Goal: Transaction & Acquisition: Purchase product/service

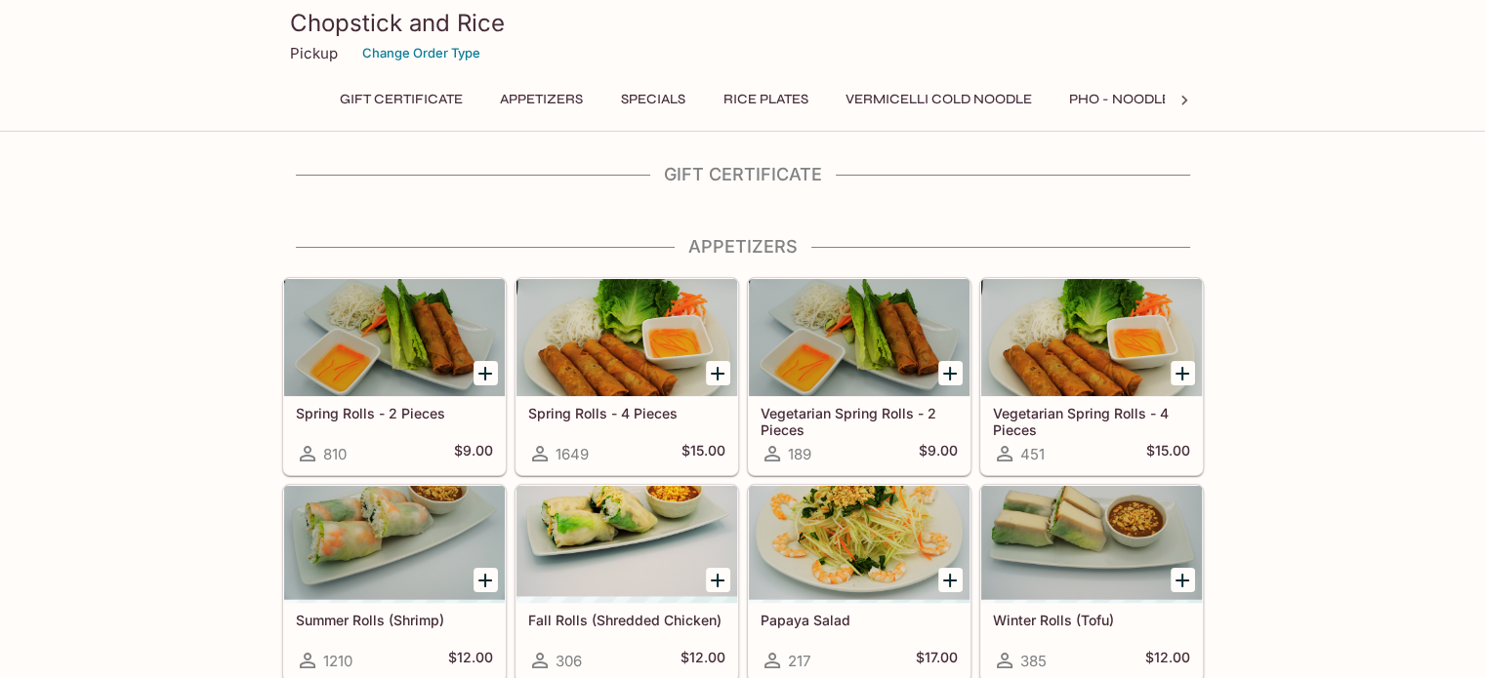
click at [1178, 101] on icon at bounding box center [1184, 101] width 20 height 20
click at [795, 93] on button "Banh Mi Sandwiches" at bounding box center [765, 99] width 178 height 27
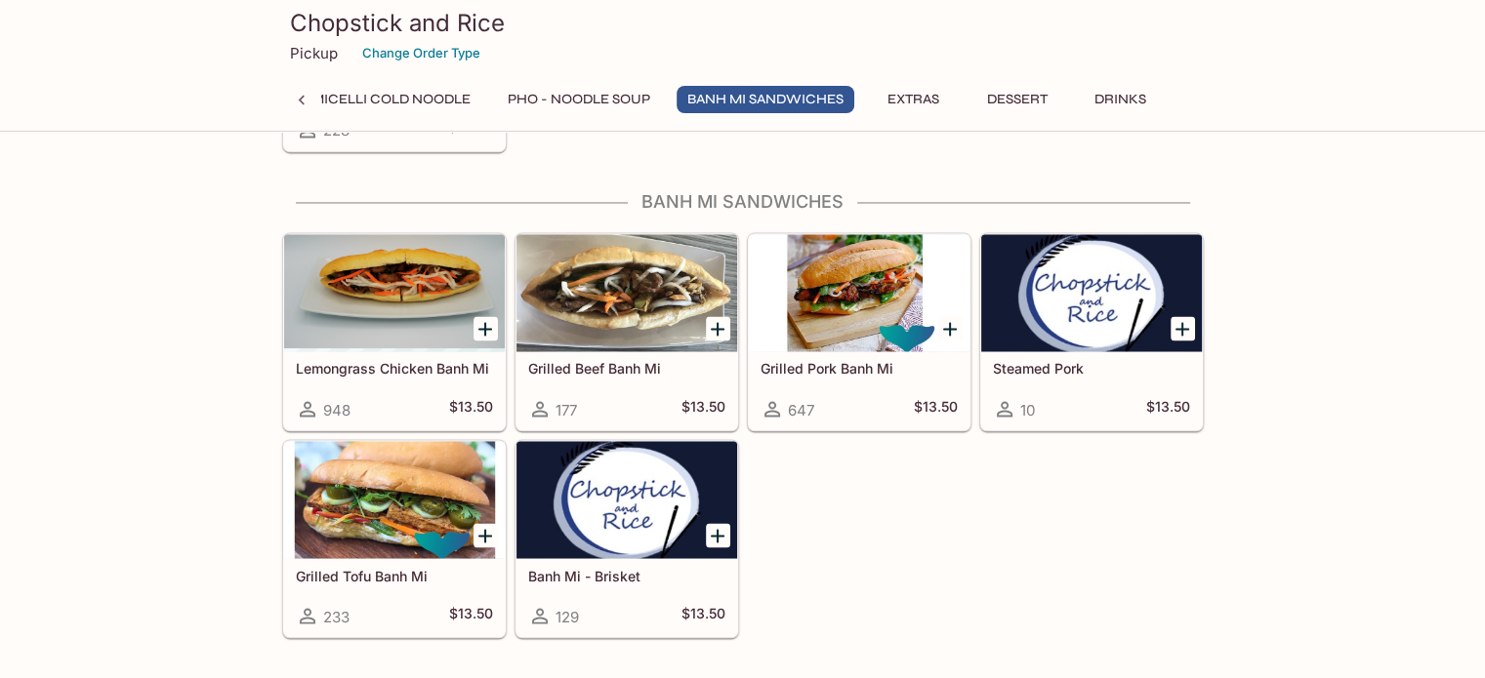
scroll to position [3318, 0]
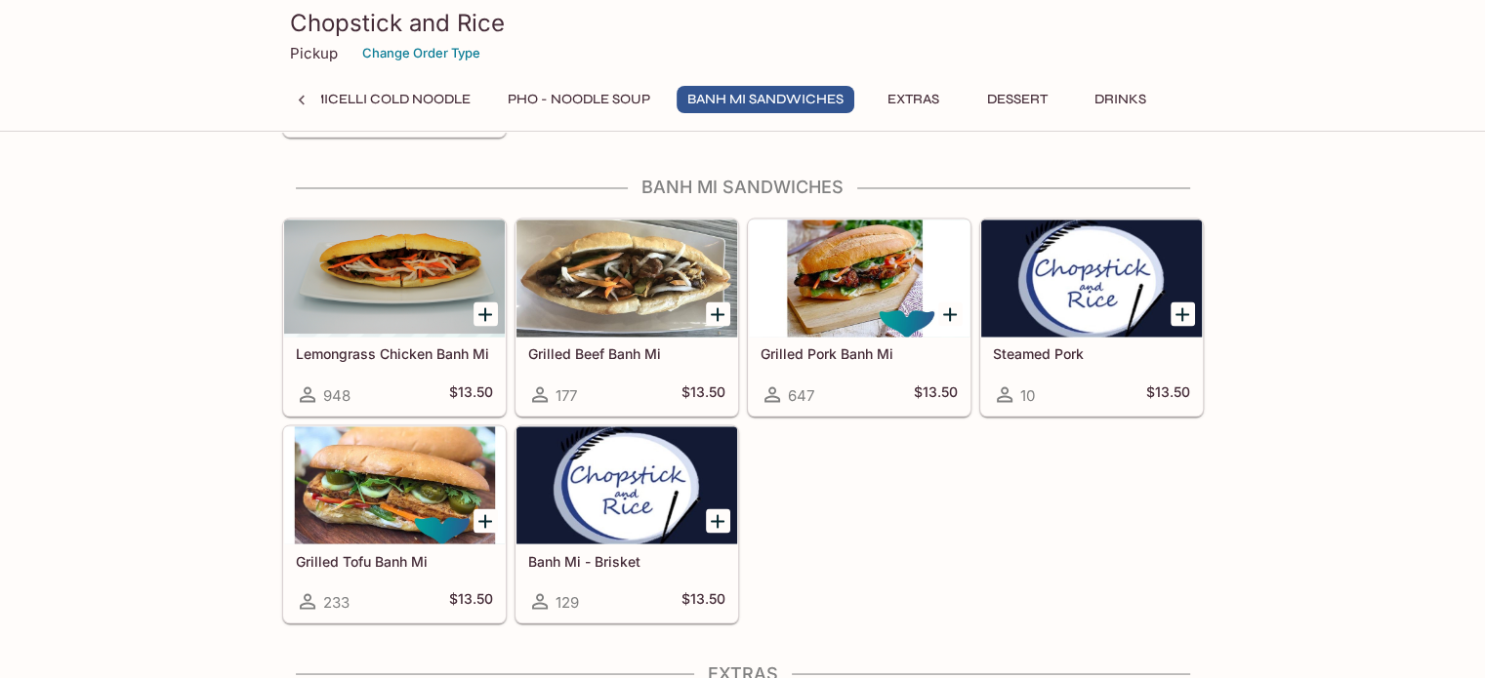
click at [479, 510] on icon "Add Grilled Tofu Banh Mi" at bounding box center [484, 521] width 23 height 23
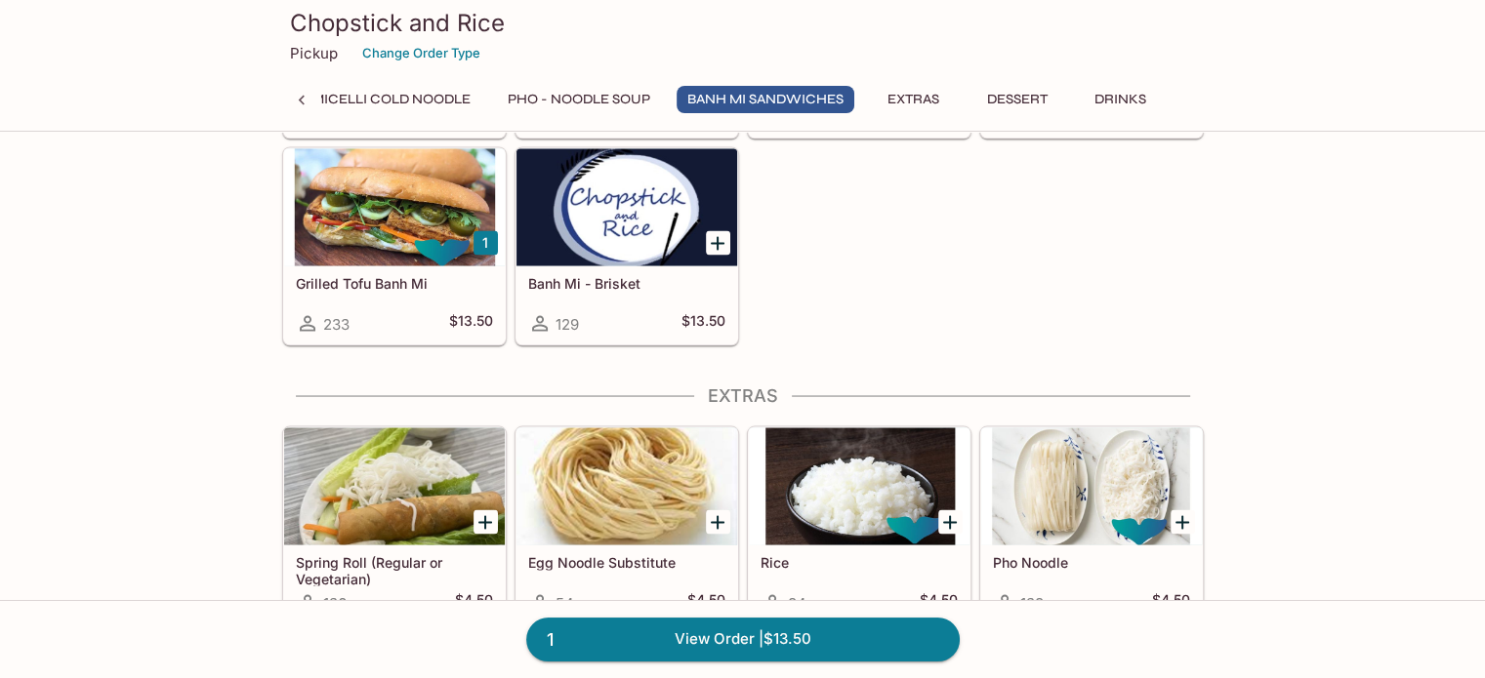
scroll to position [3611, 0]
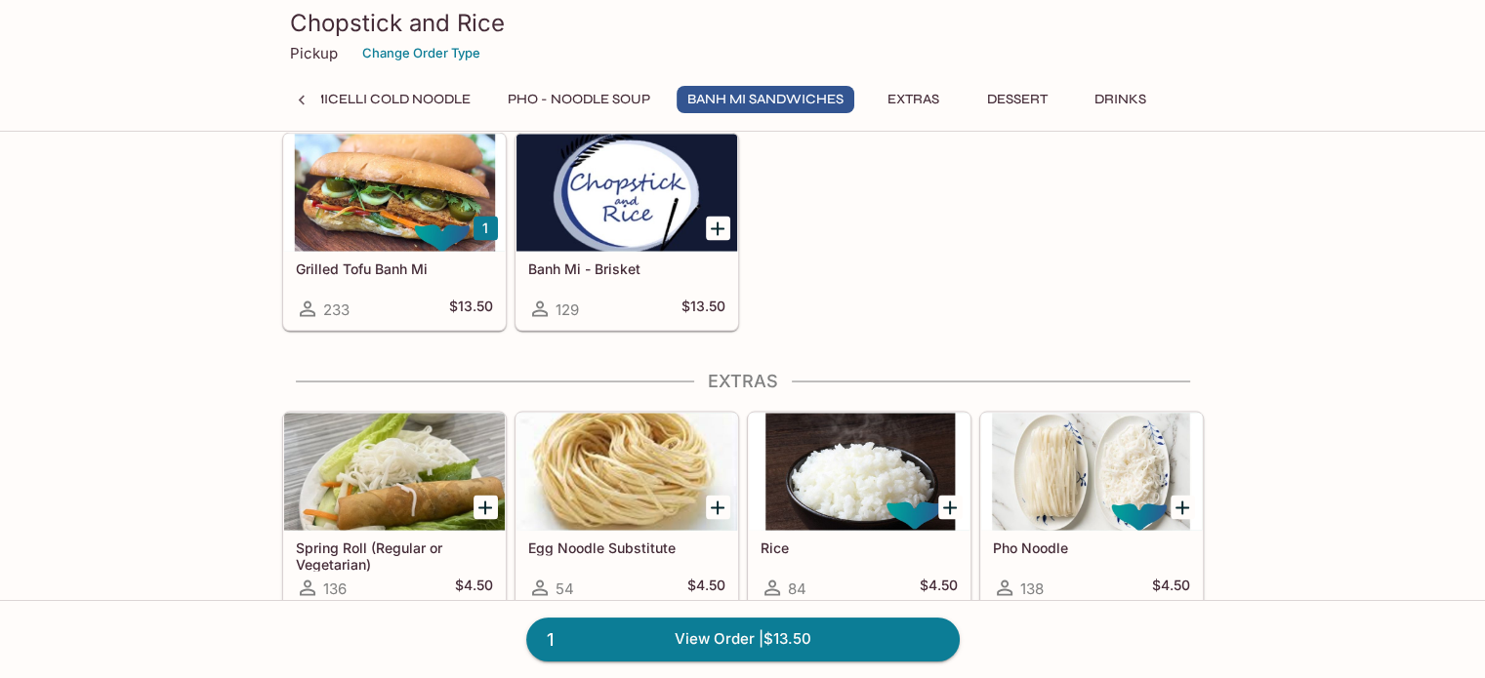
click at [484, 216] on button "1" at bounding box center [485, 228] width 24 height 24
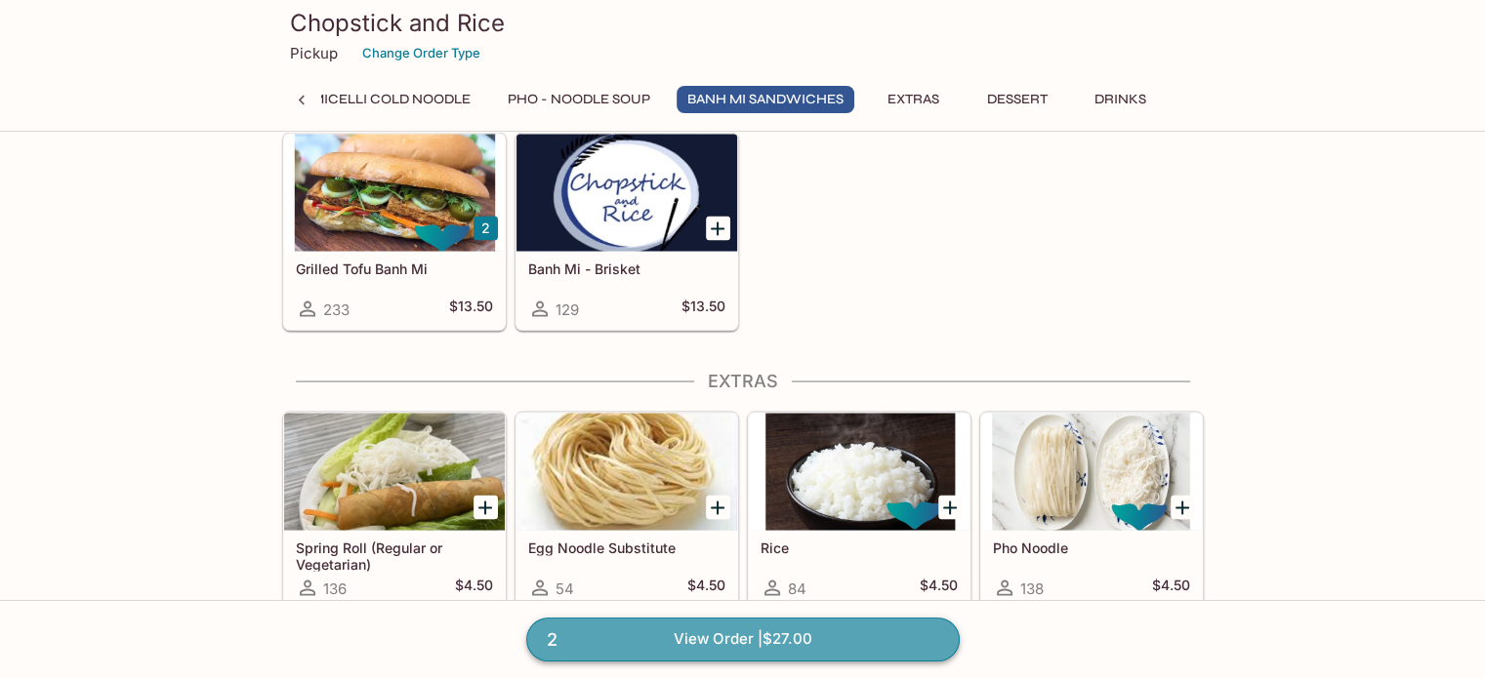
click at [632, 630] on link "2 View Order | $27.00" at bounding box center [742, 639] width 433 height 43
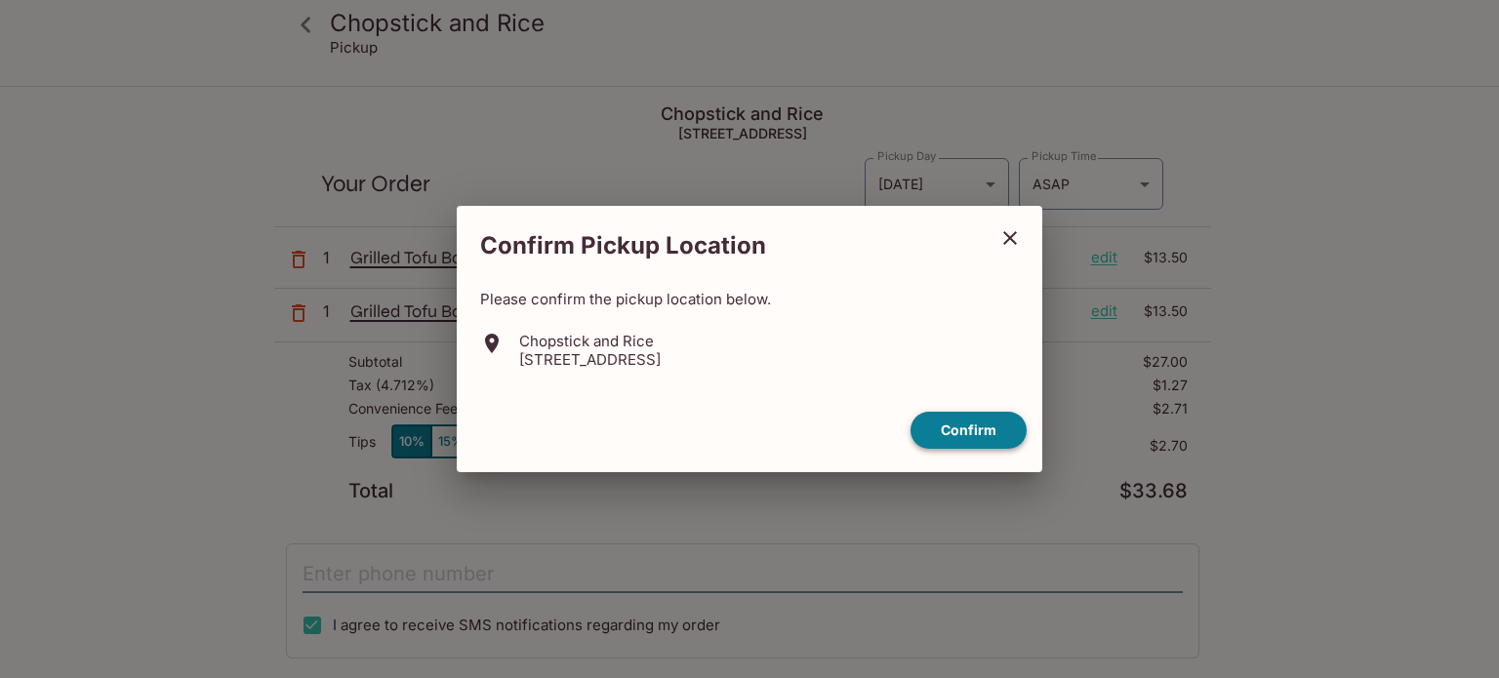
click at [981, 425] on button "Confirm" at bounding box center [969, 431] width 116 height 38
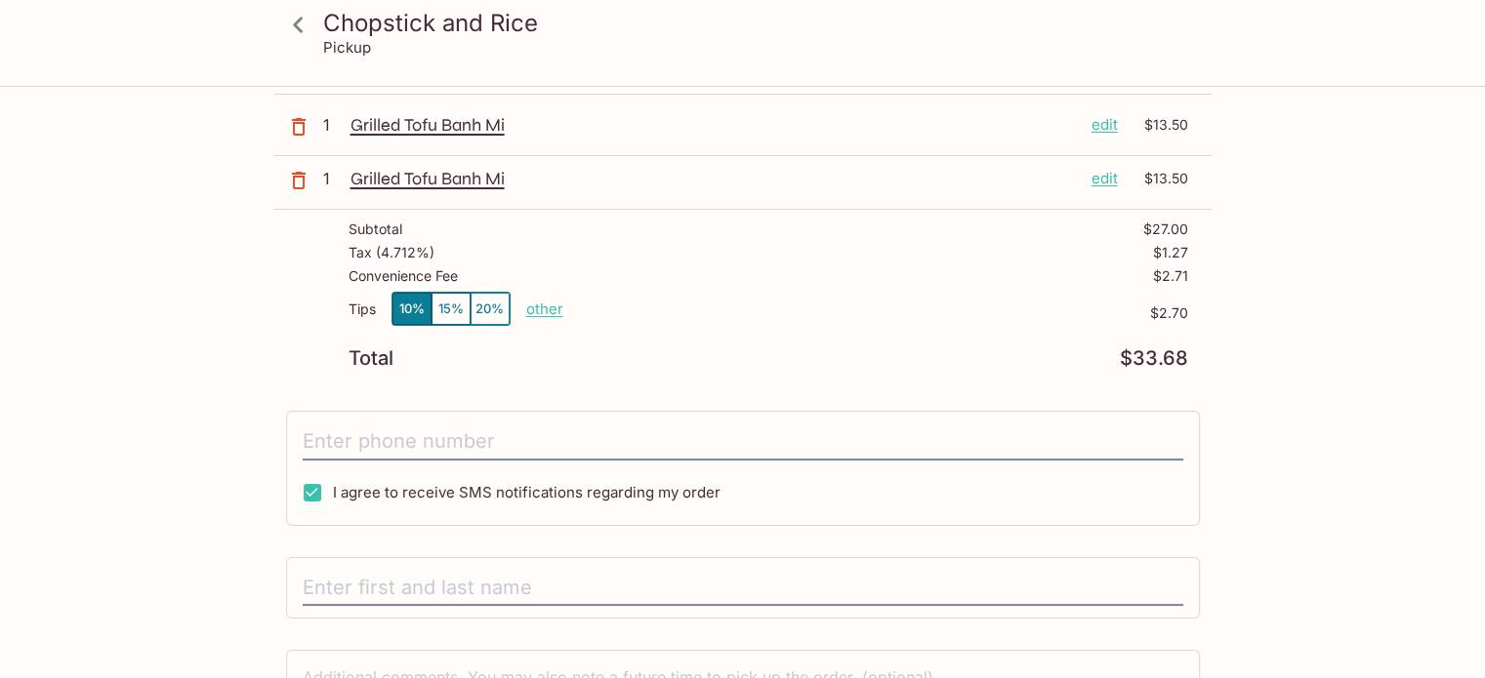
scroll to position [281, 0]
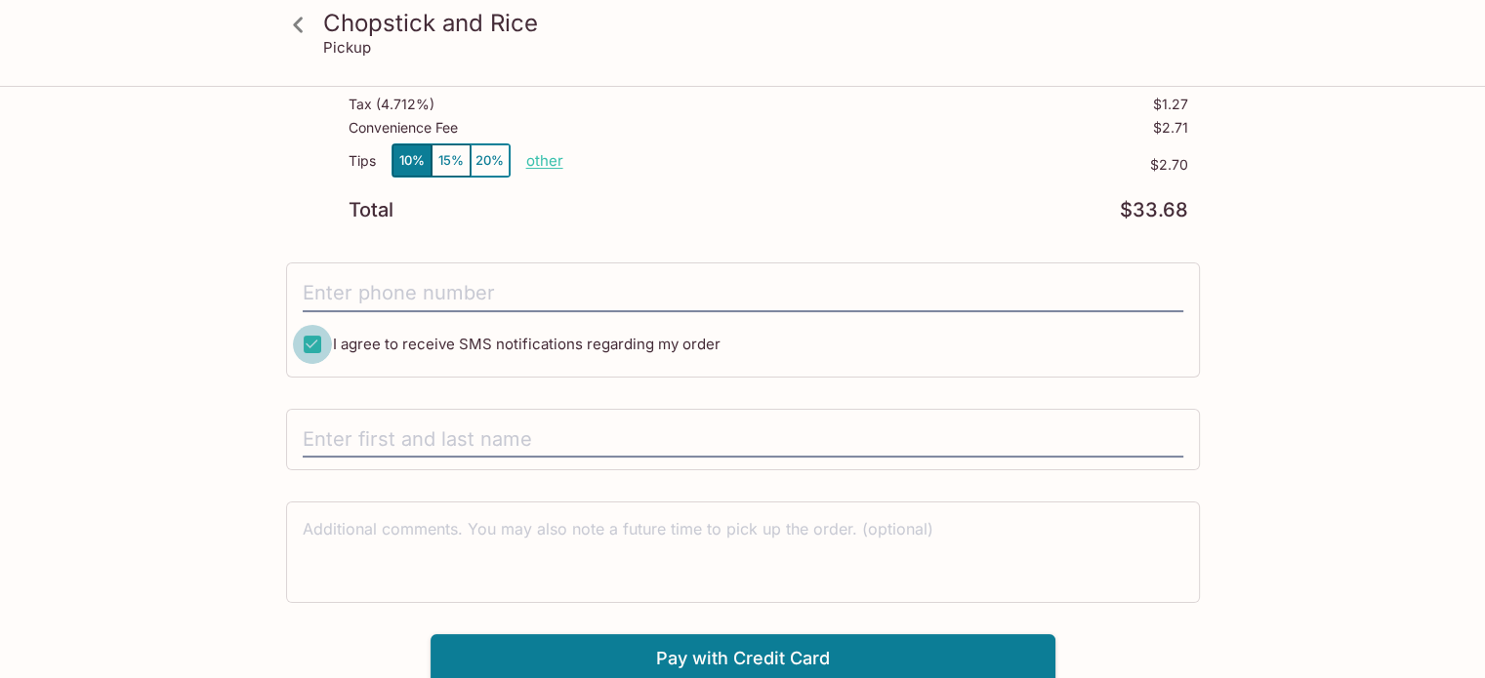
click at [313, 345] on input "I agree to receive SMS notifications regarding my order" at bounding box center [312, 344] width 39 height 39
checkbox input "false"
click at [415, 292] on input "tel" at bounding box center [743, 293] width 880 height 37
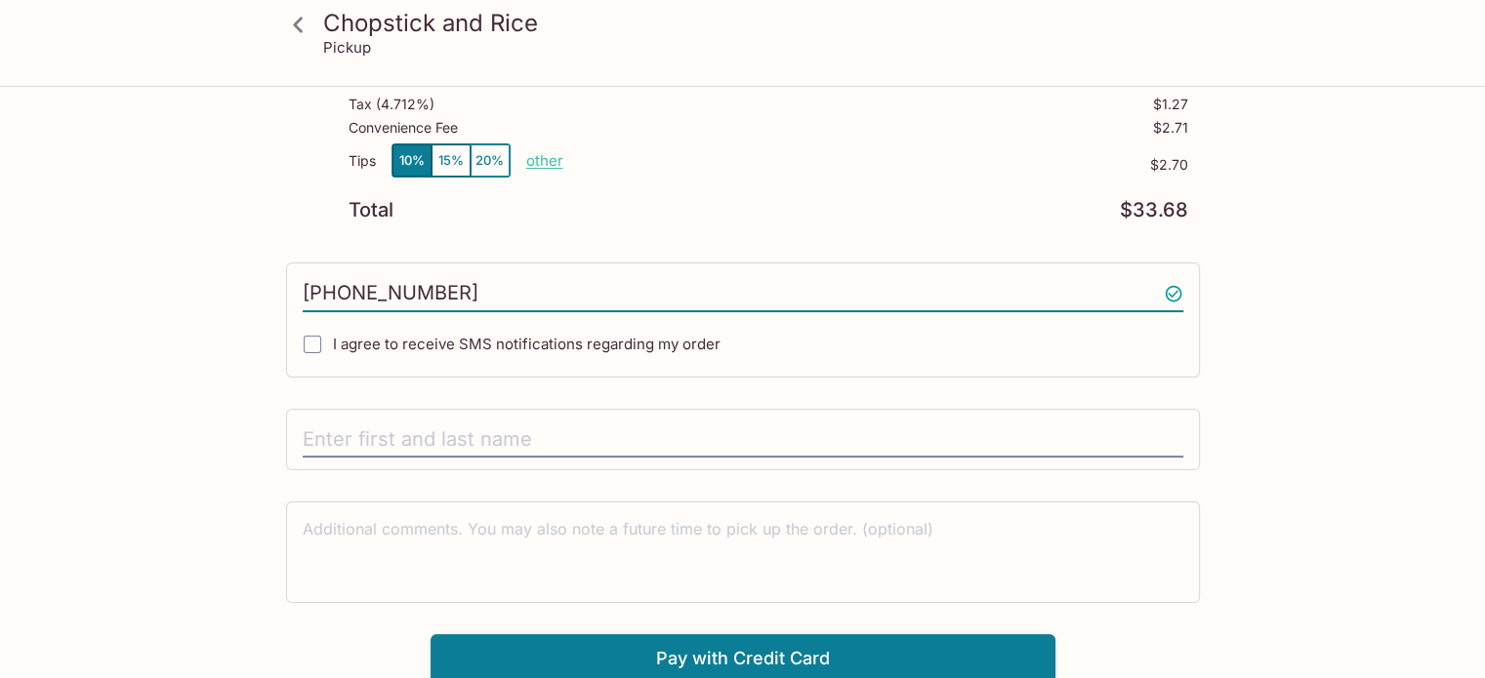
type input "[PHONE_NUMBER]"
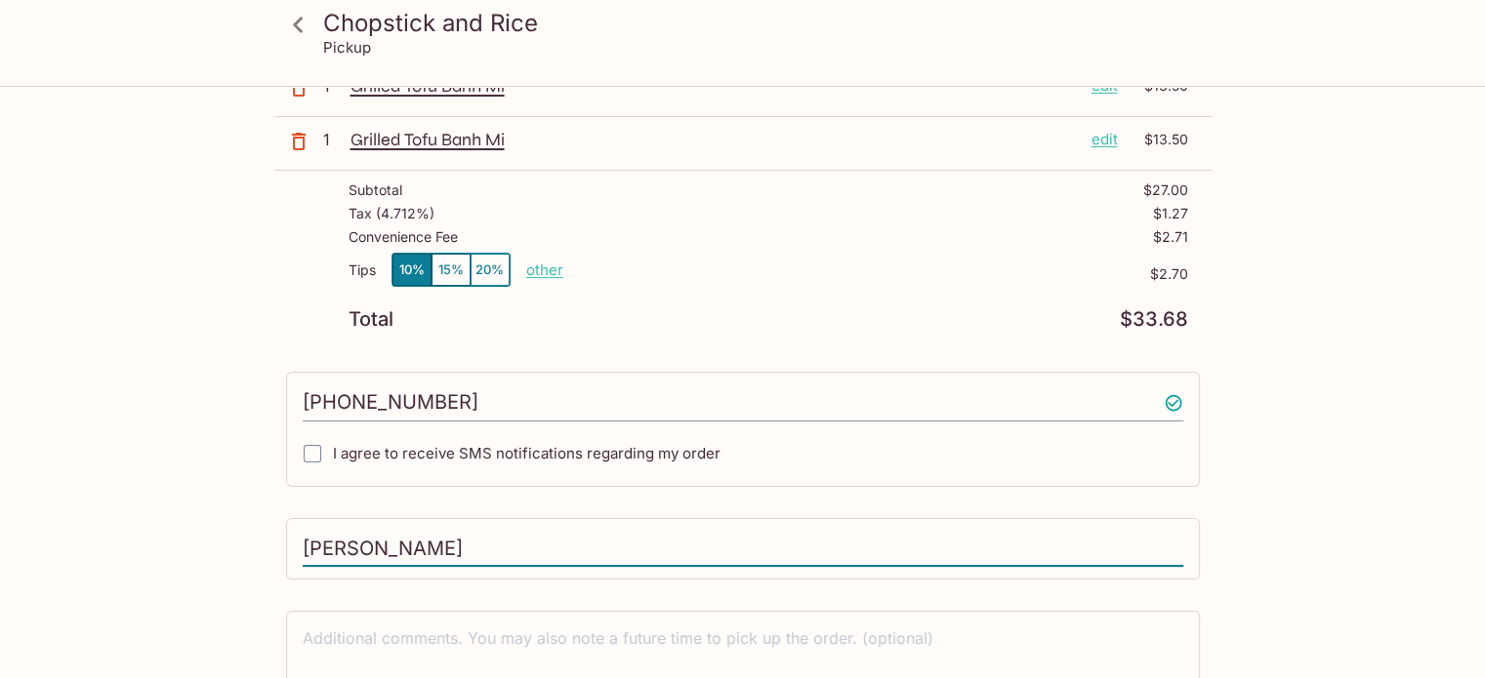
scroll to position [0, 0]
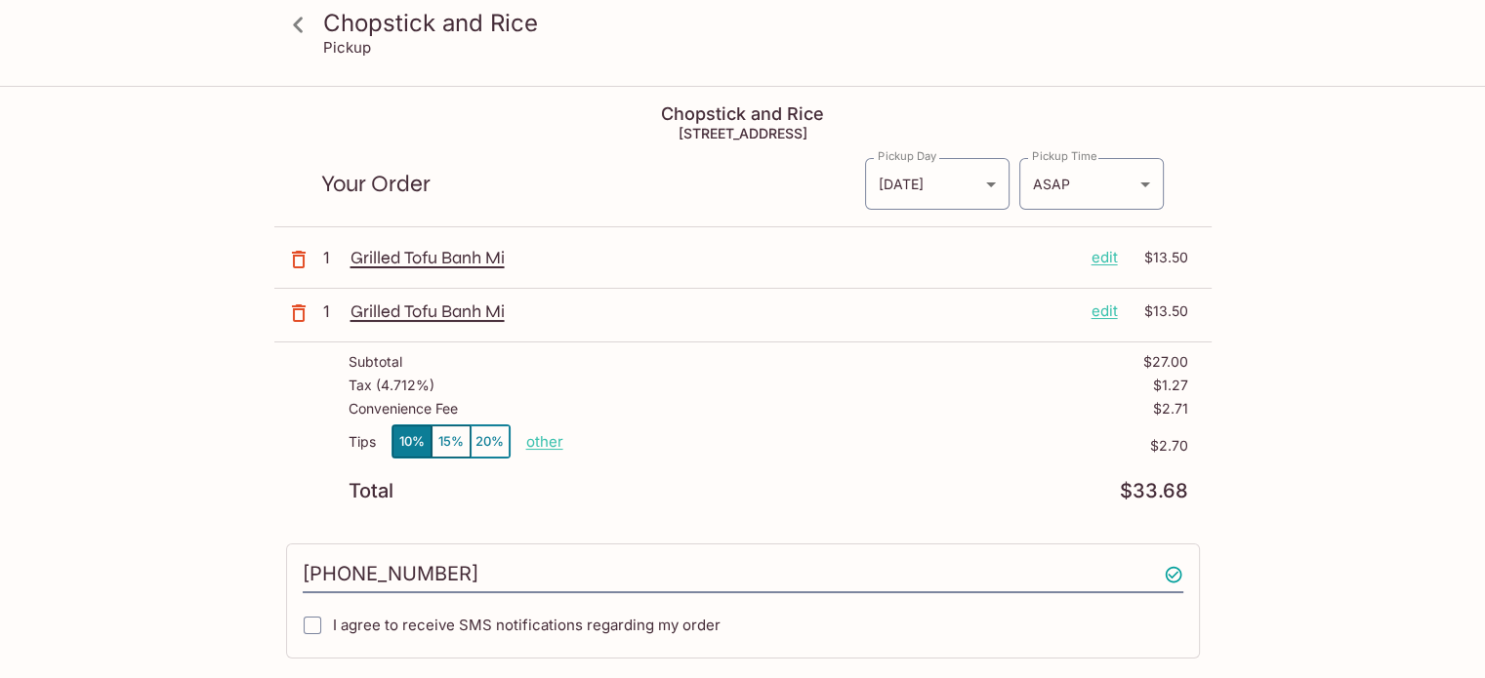
type input "[PERSON_NAME]"
click at [556, 438] on p "other" at bounding box center [544, 441] width 37 height 19
drag, startPoint x: 656, startPoint y: 446, endPoint x: 707, endPoint y: 446, distance: 50.8
click at [707, 446] on div "Tips 10% 15% 20% Done 2.70 $2.70" at bounding box center [767, 454] width 839 height 58
type input "2.00"
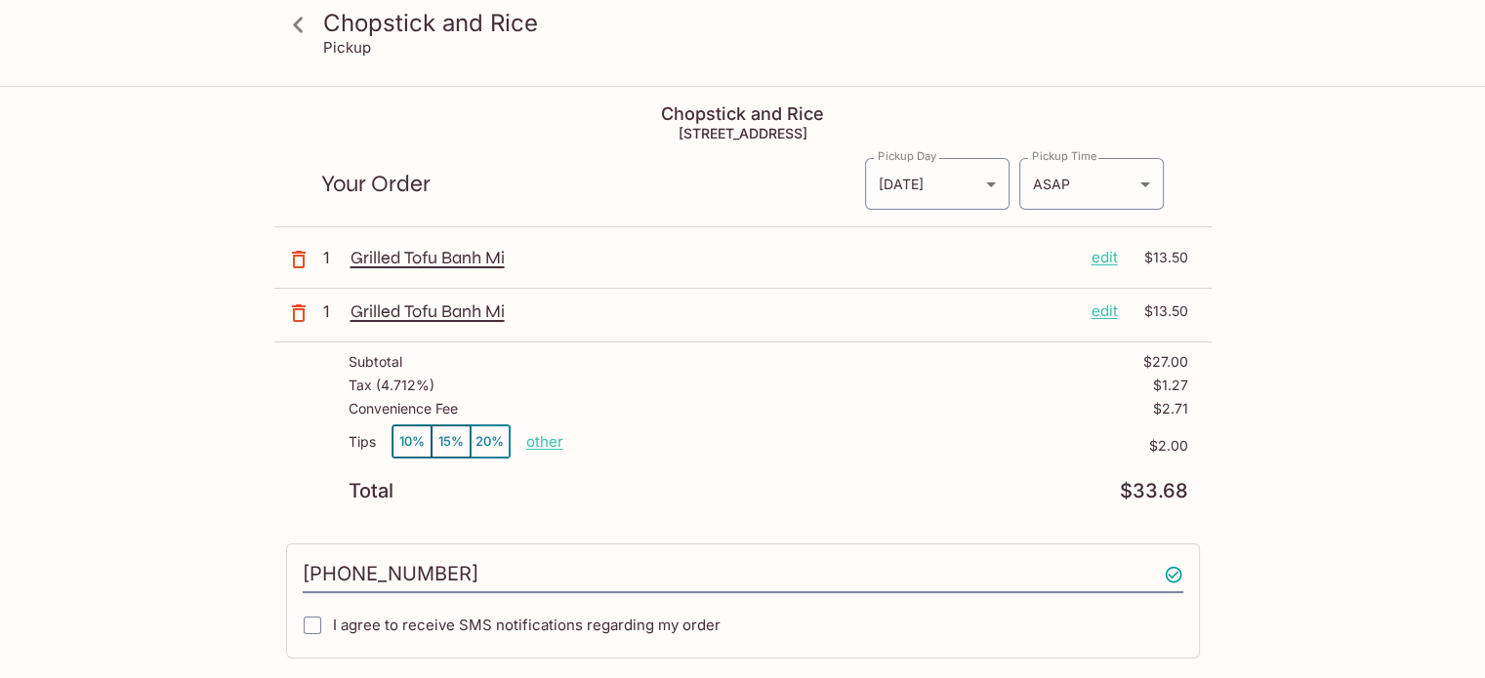
click at [1311, 368] on div "Chopstick and Rice Pickup Chopstick and Rice [STREET_ADDRESS] Your Order Pickup…" at bounding box center [742, 526] width 1249 height 877
click at [1135, 190] on body "Chopstick and Rice Pickup Chopstick and Rice [STREET_ADDRESS] Your Order Pickup…" at bounding box center [742, 427] width 1485 height 678
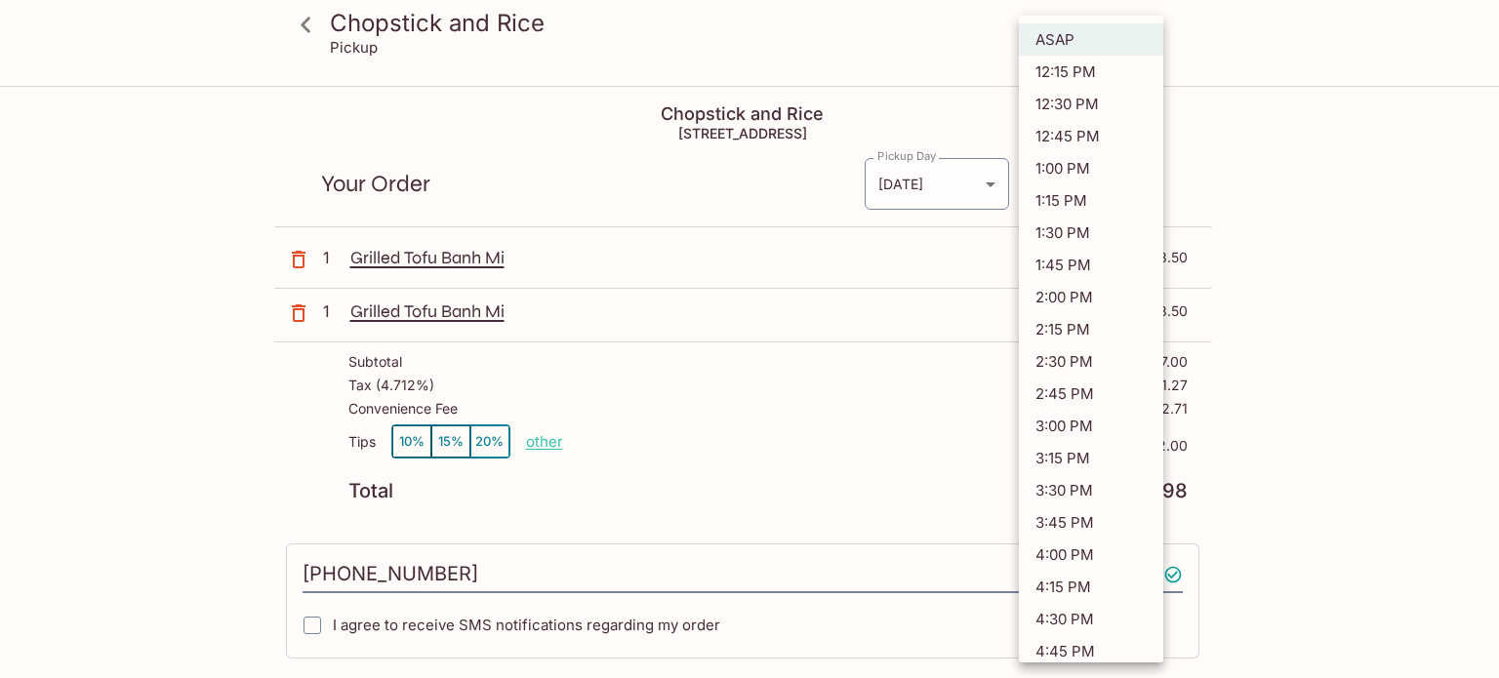
click at [1112, 44] on li "ASAP" at bounding box center [1091, 39] width 144 height 32
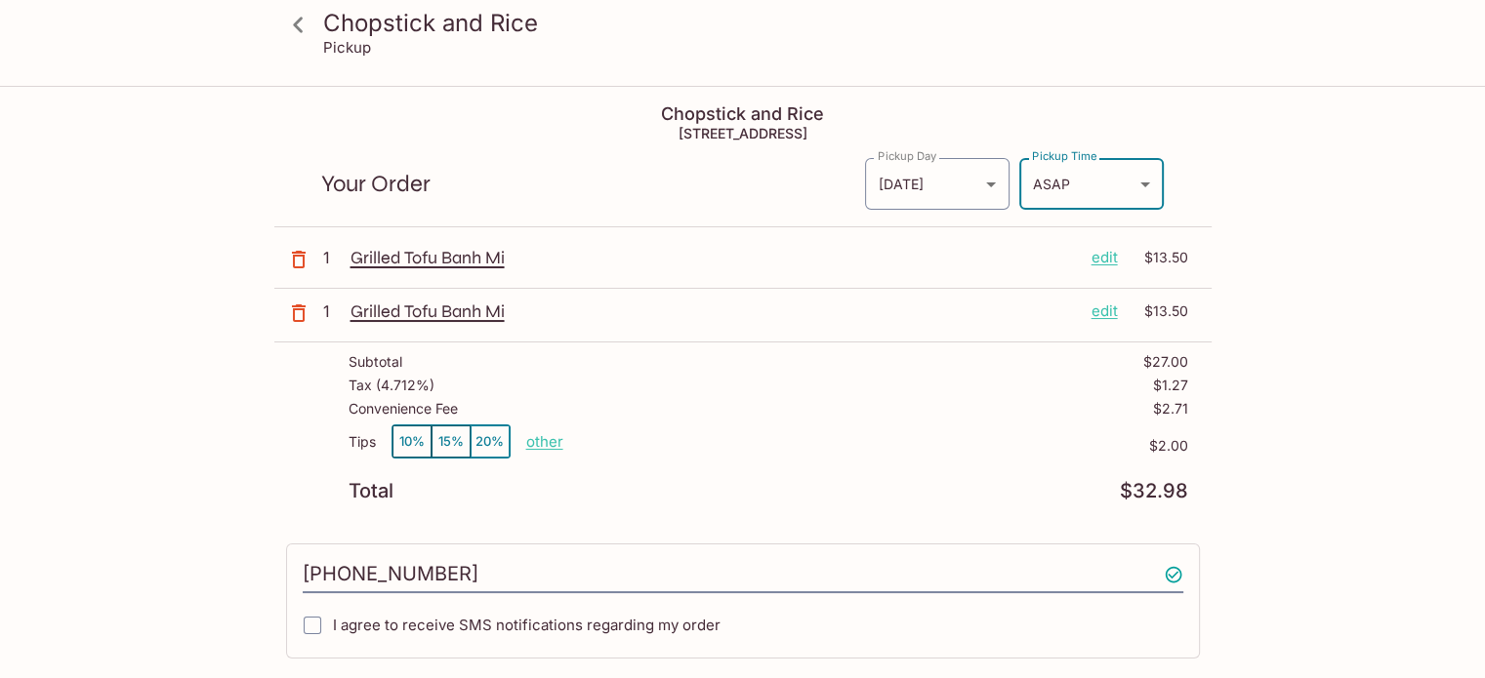
scroll to position [281, 0]
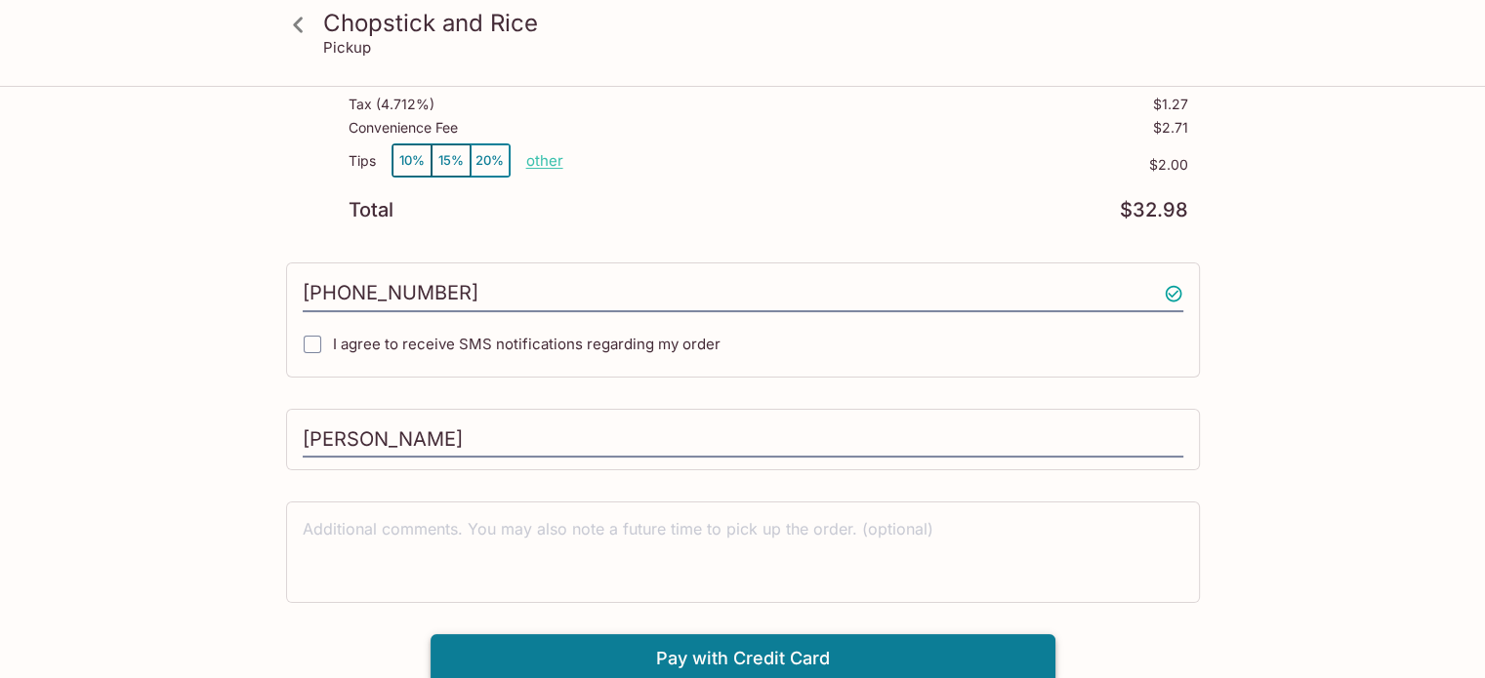
click at [800, 668] on button "Pay with Credit Card" at bounding box center [742, 658] width 625 height 49
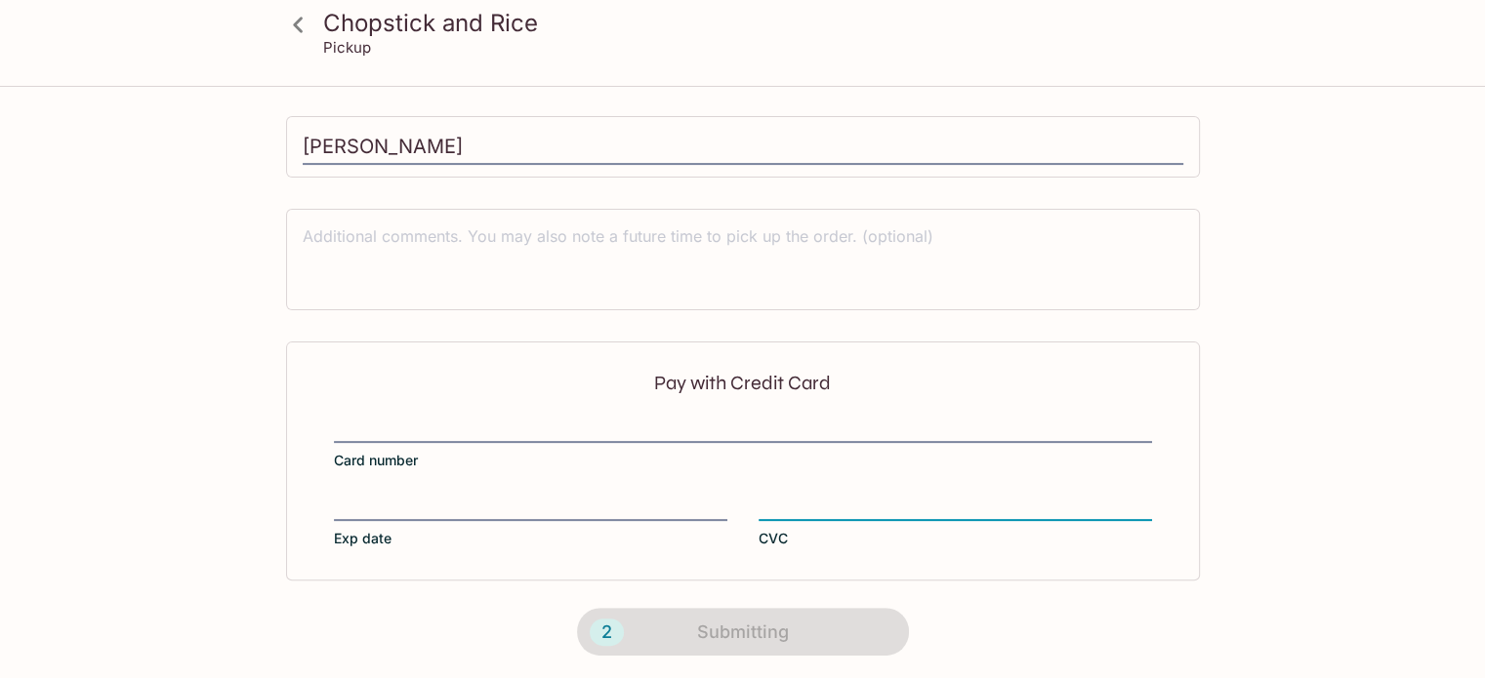
scroll to position [451, 0]
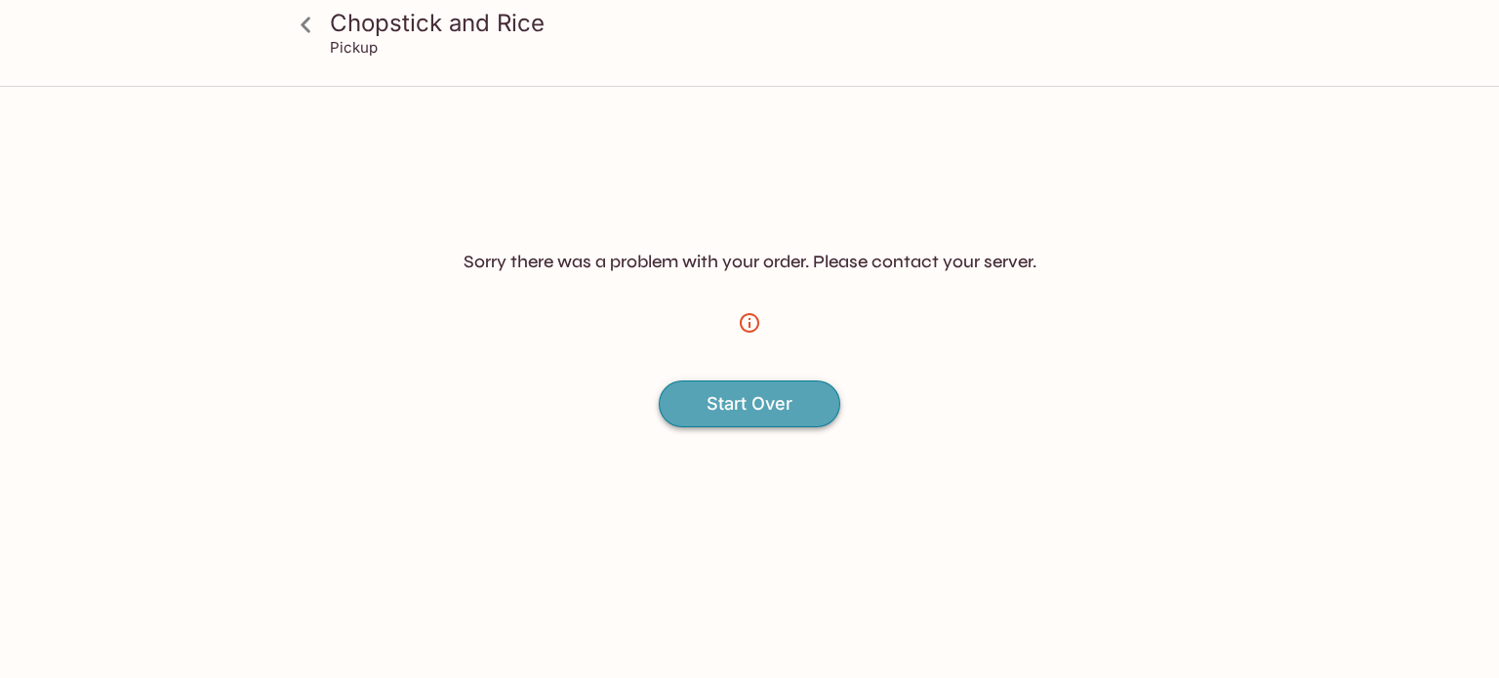
click at [719, 415] on link "Start Over" at bounding box center [750, 404] width 182 height 47
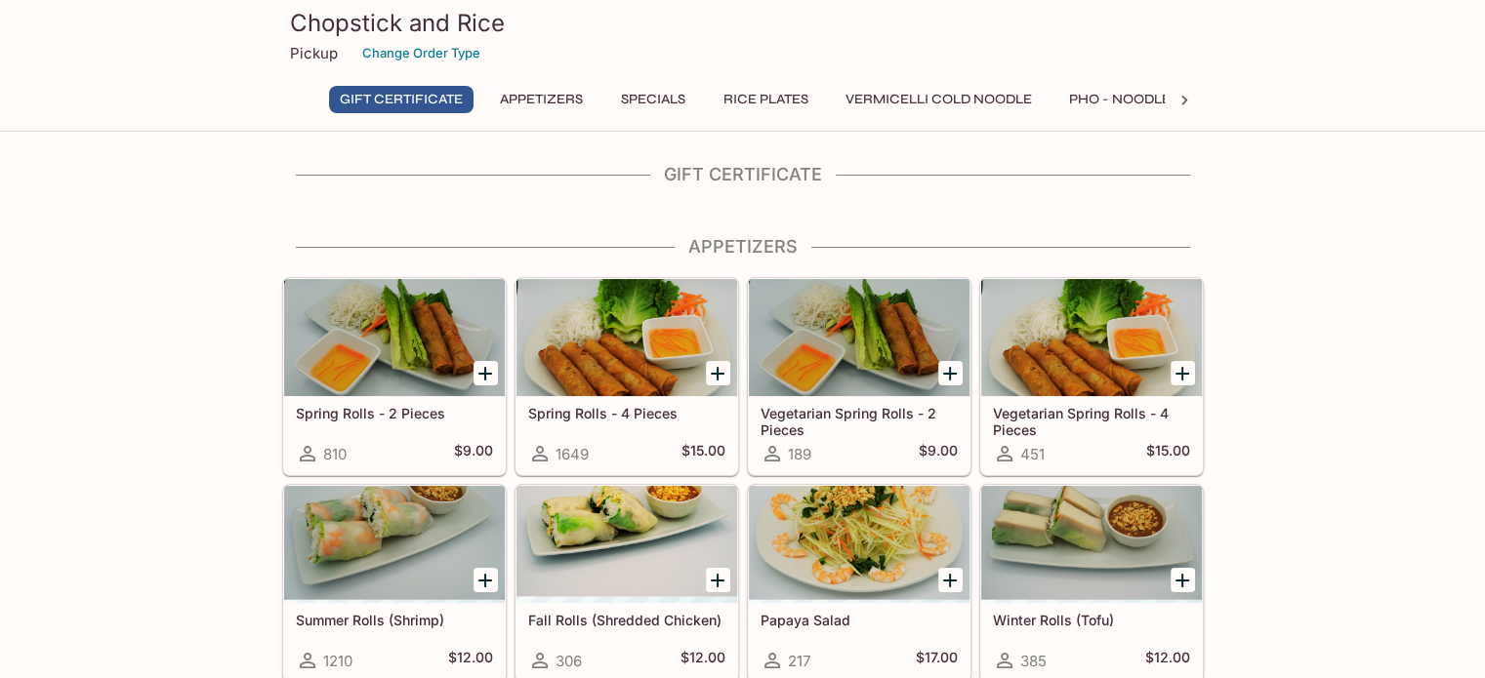
scroll to position [98, 0]
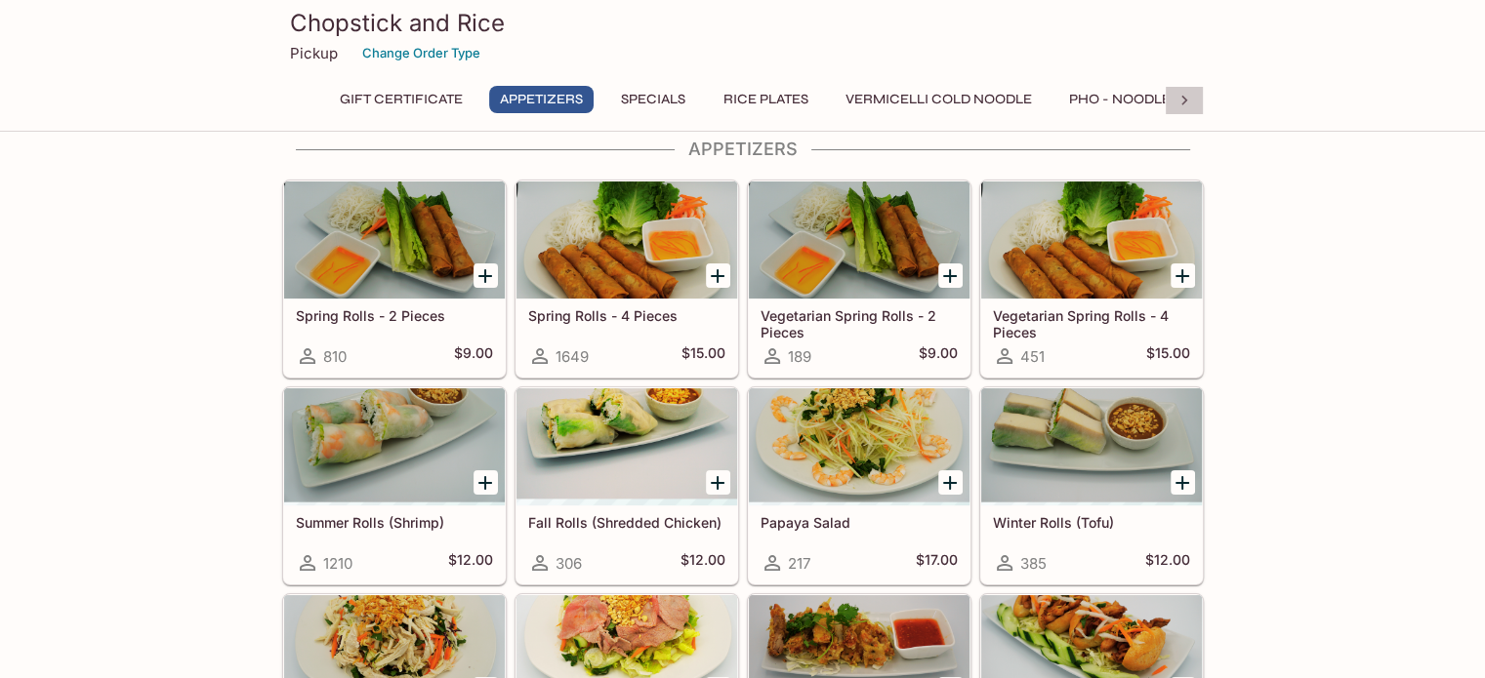
click at [1183, 97] on icon at bounding box center [1184, 101] width 6 height 10
click at [816, 98] on button "Banh Mi Sandwiches" at bounding box center [765, 99] width 178 height 27
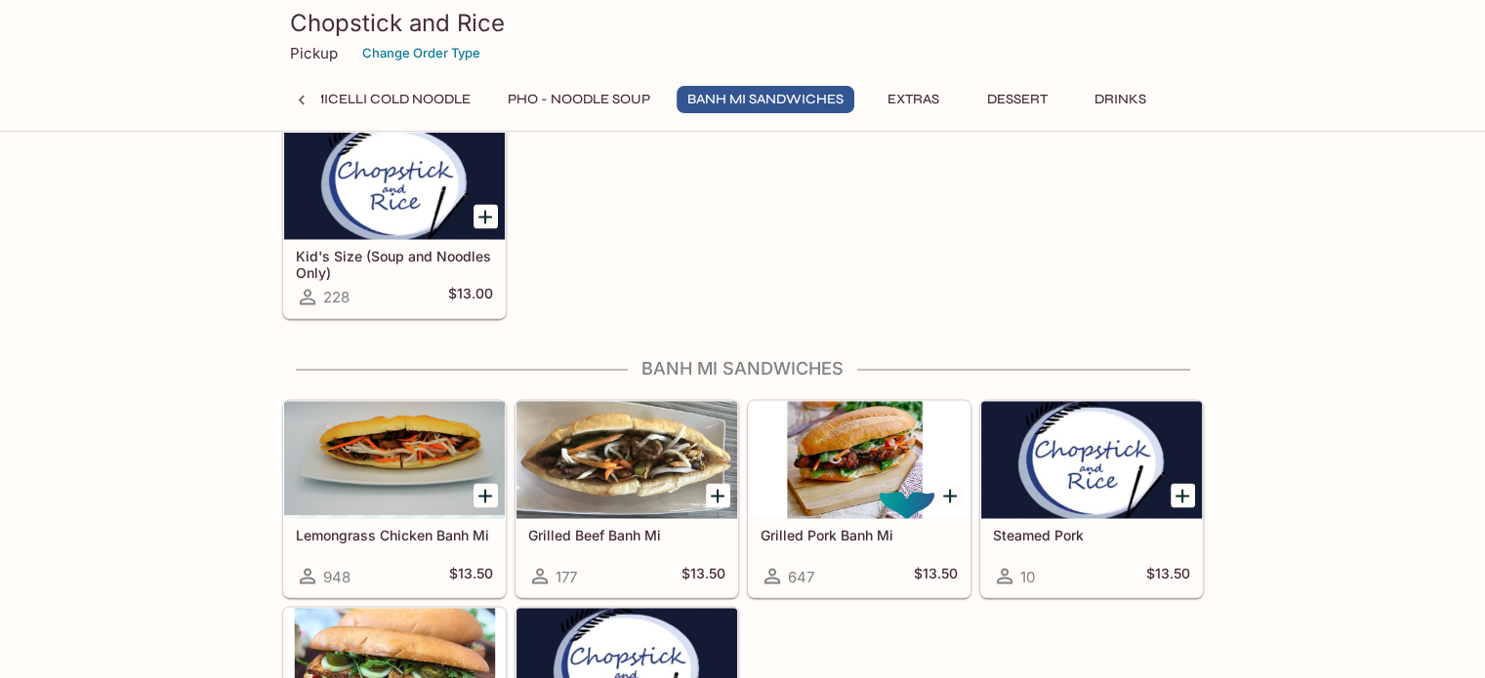
scroll to position [3318, 0]
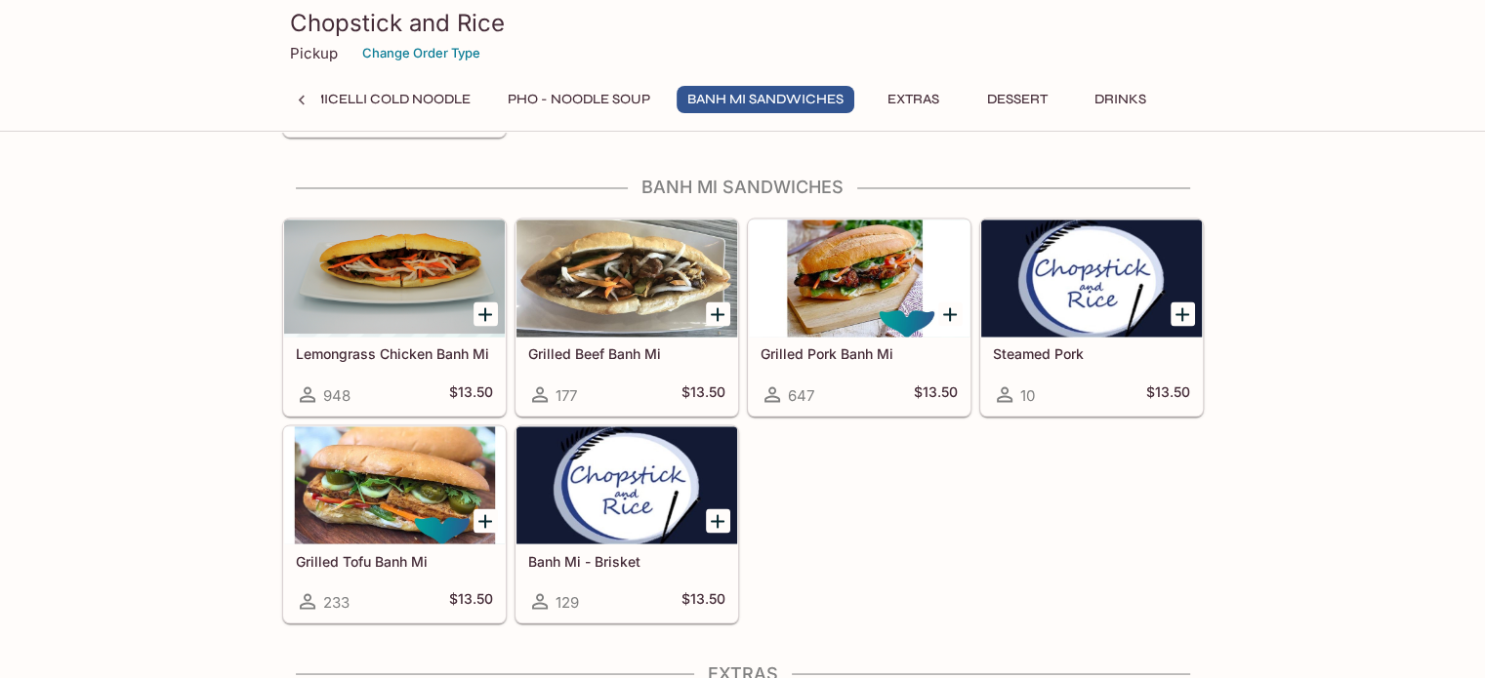
click at [487, 511] on icon "Add Grilled Tofu Banh Mi" at bounding box center [484, 521] width 23 height 23
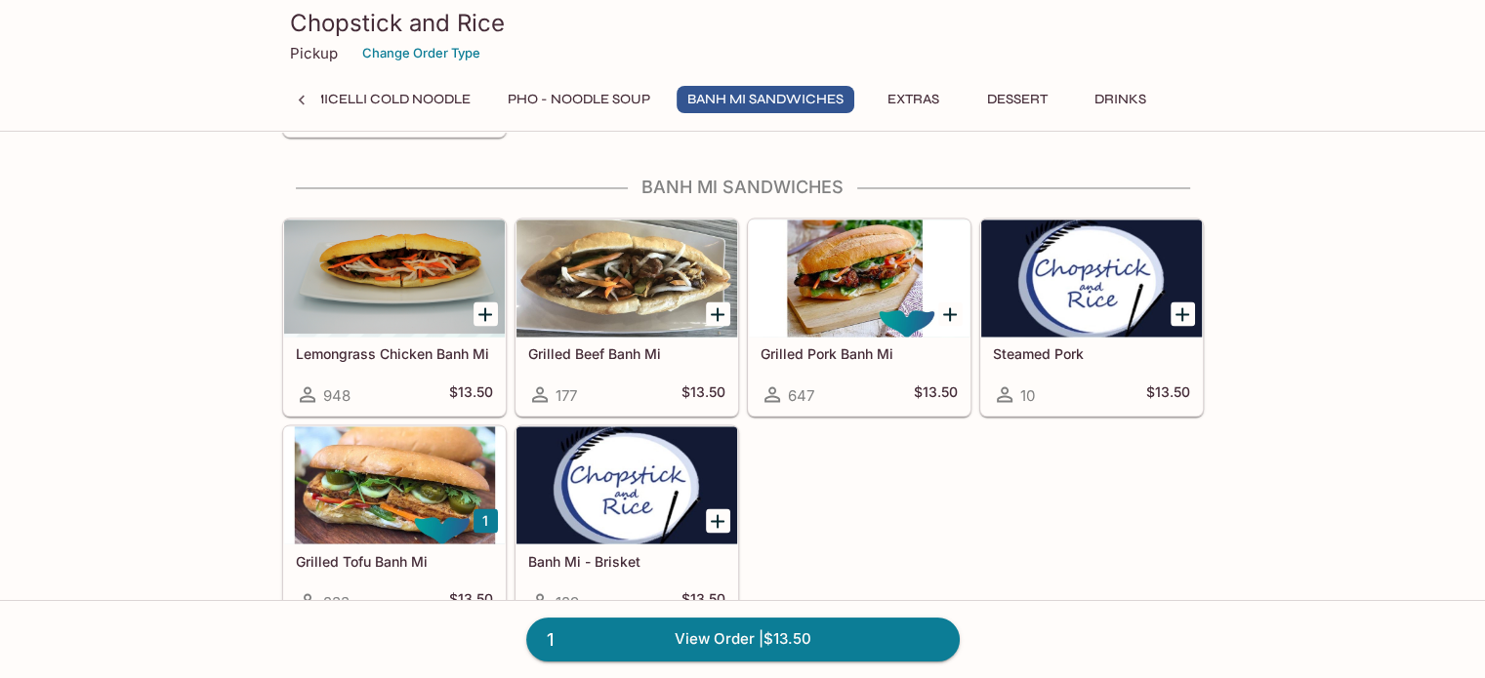
click at [480, 510] on button "1" at bounding box center [485, 521] width 24 height 24
click at [728, 641] on link "2 View Order | $27.00" at bounding box center [742, 639] width 433 height 43
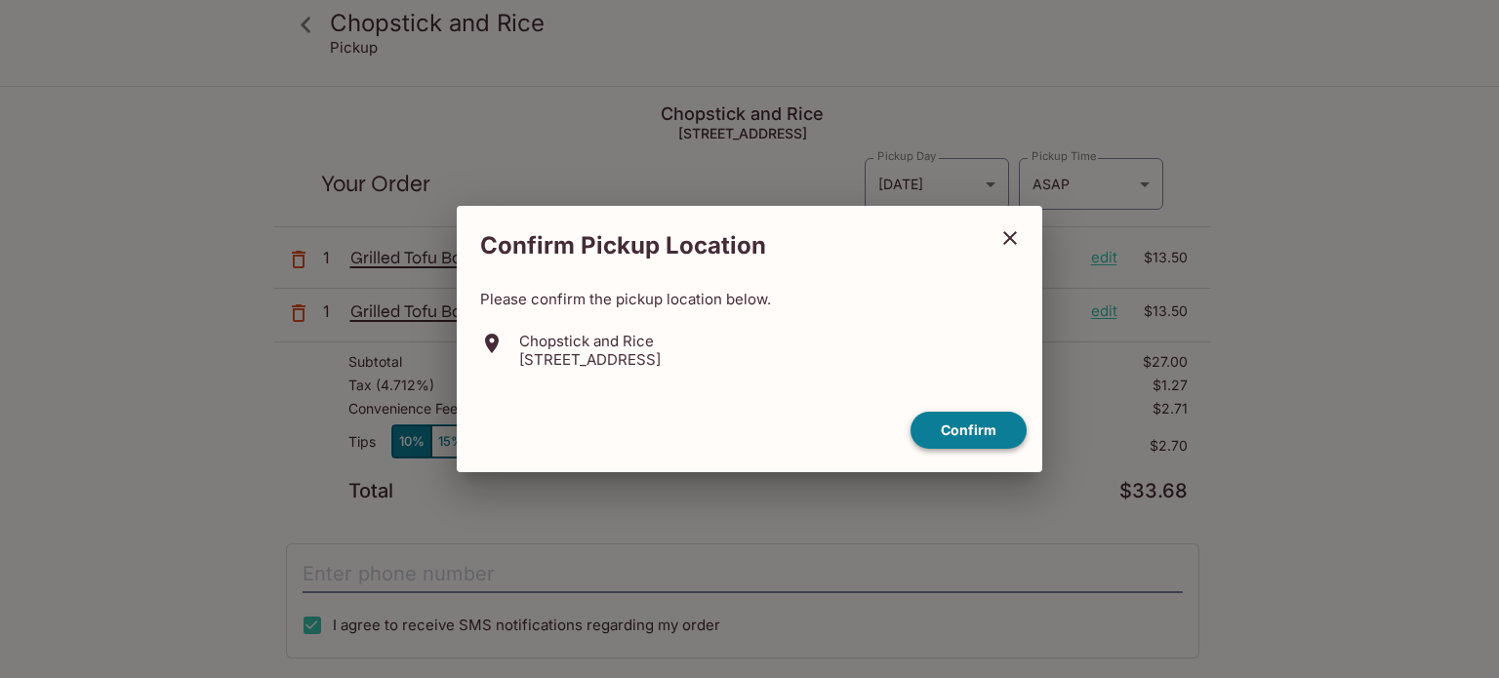
click at [967, 421] on button "Confirm" at bounding box center [969, 431] width 116 height 38
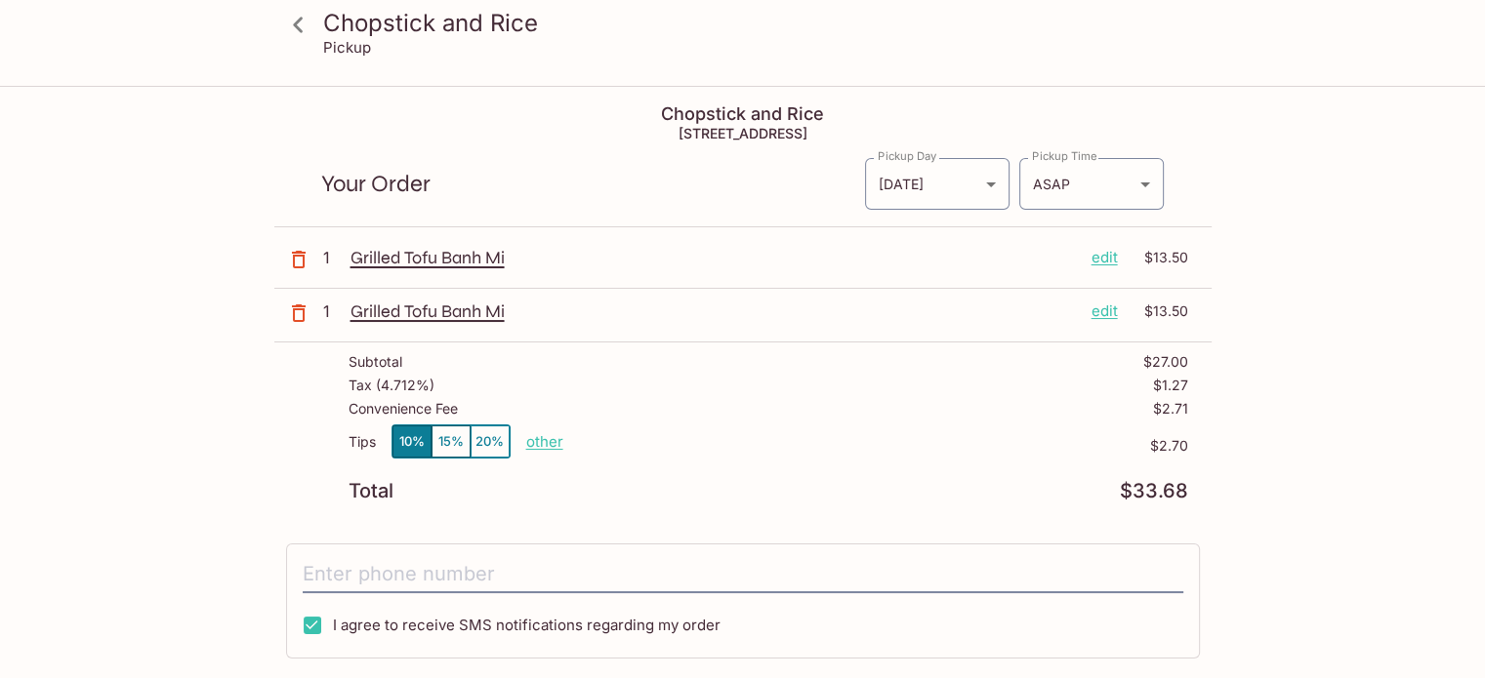
click at [556, 440] on p "other" at bounding box center [544, 441] width 37 height 19
click at [552, 440] on p "other" at bounding box center [544, 441] width 37 height 19
click at [685, 443] on input "2.70" at bounding box center [658, 441] width 62 height 21
type input "2.00"
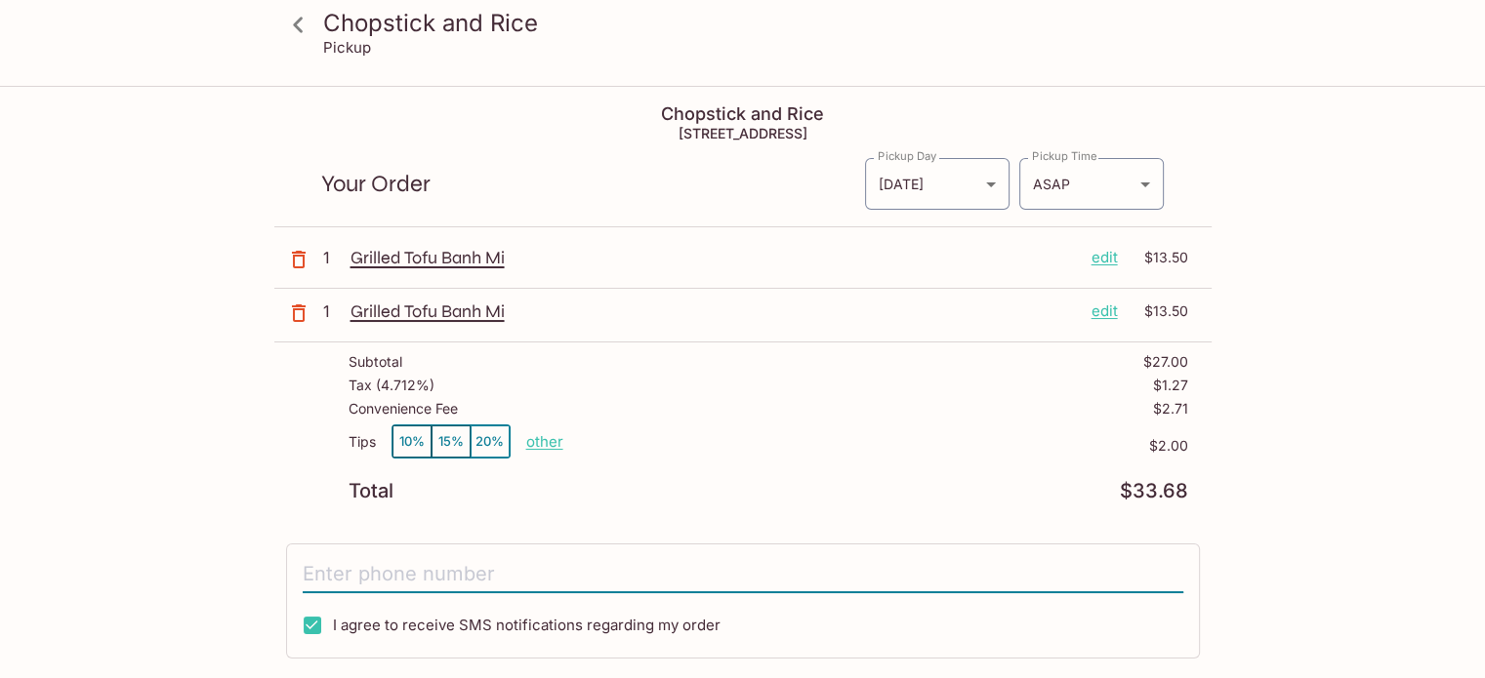
click at [478, 559] on input "tel" at bounding box center [743, 574] width 880 height 37
click at [323, 624] on input "I agree to receive SMS notifications regarding my order" at bounding box center [312, 625] width 39 height 39
checkbox input "false"
click at [347, 578] on input "tel" at bounding box center [743, 574] width 880 height 37
type input "[PHONE_NUMBER]"
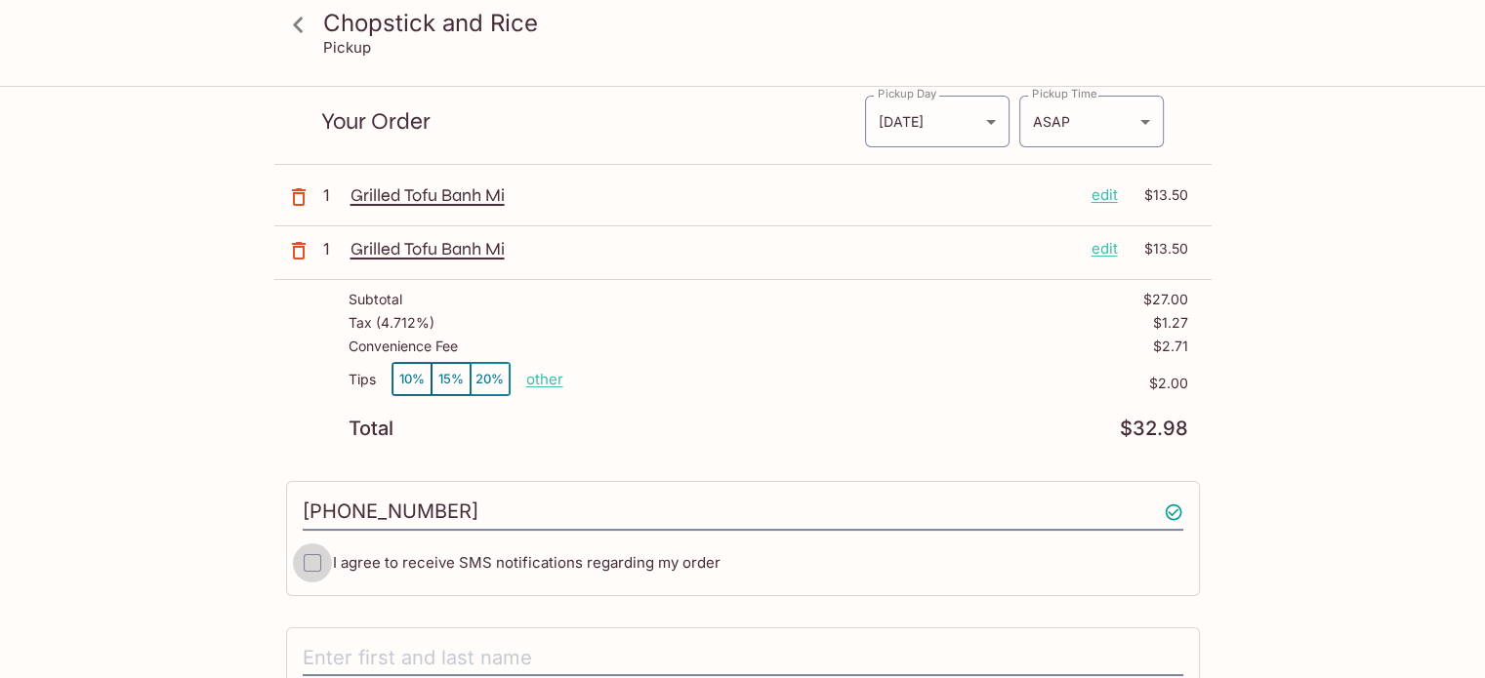
scroll to position [98, 0]
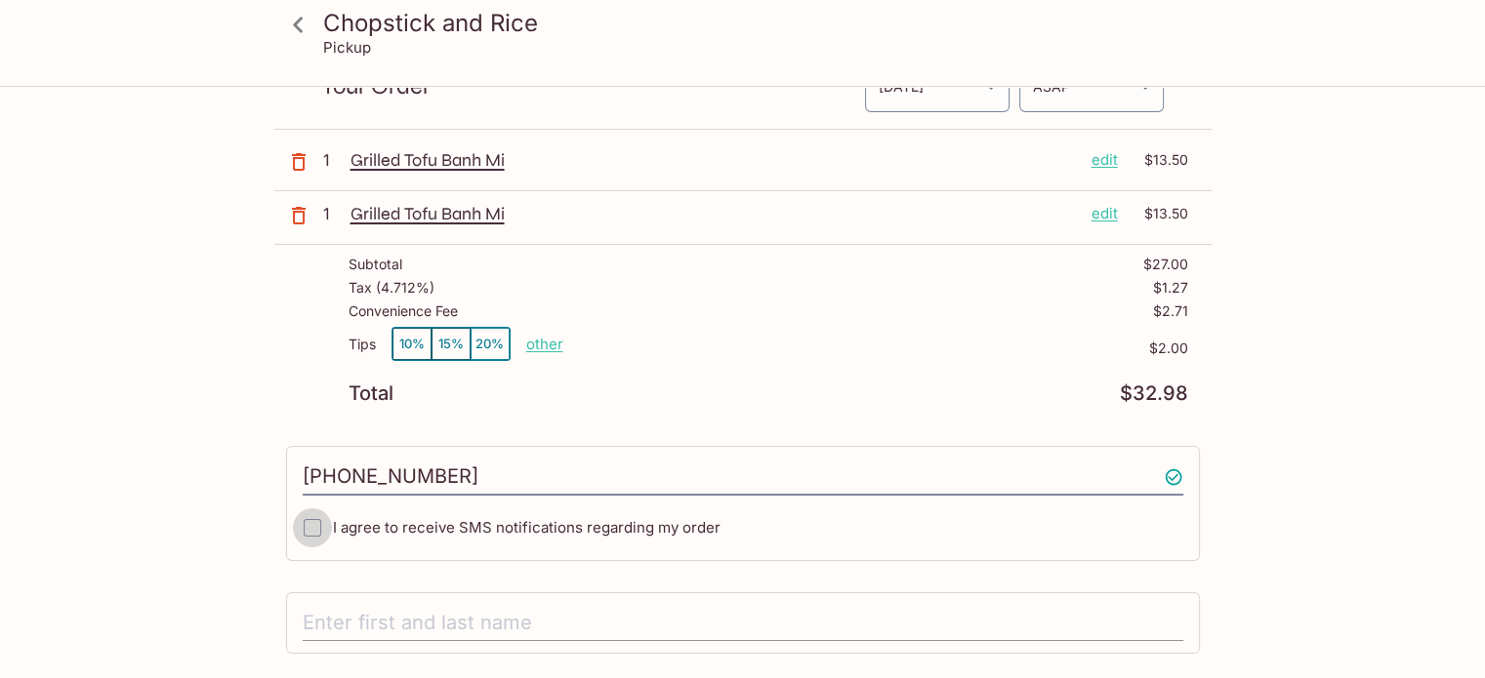
click at [394, 613] on input "text" at bounding box center [743, 623] width 880 height 37
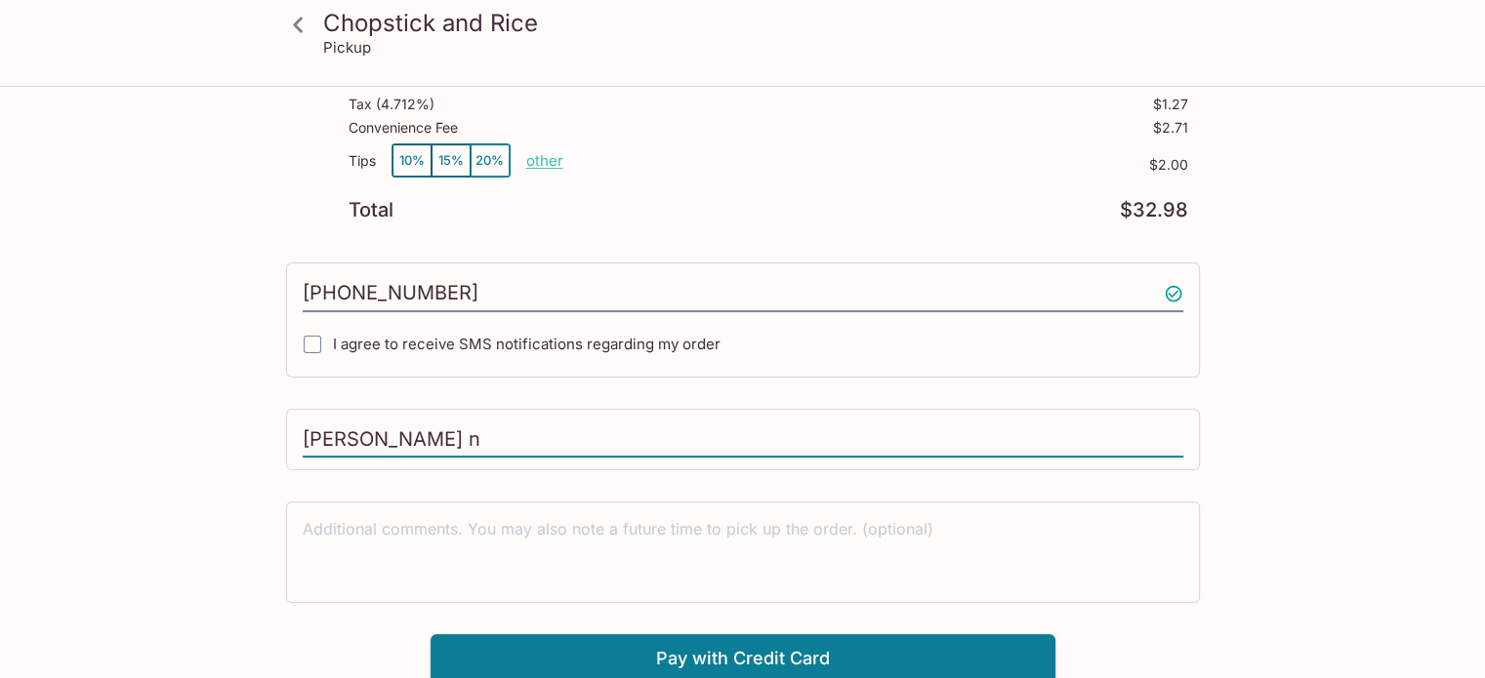
type input "[PERSON_NAME] n"
drag, startPoint x: 427, startPoint y: 499, endPoint x: 463, endPoint y: 516, distance: 40.2
click at [455, 506] on div "x" at bounding box center [743, 553] width 914 height 102
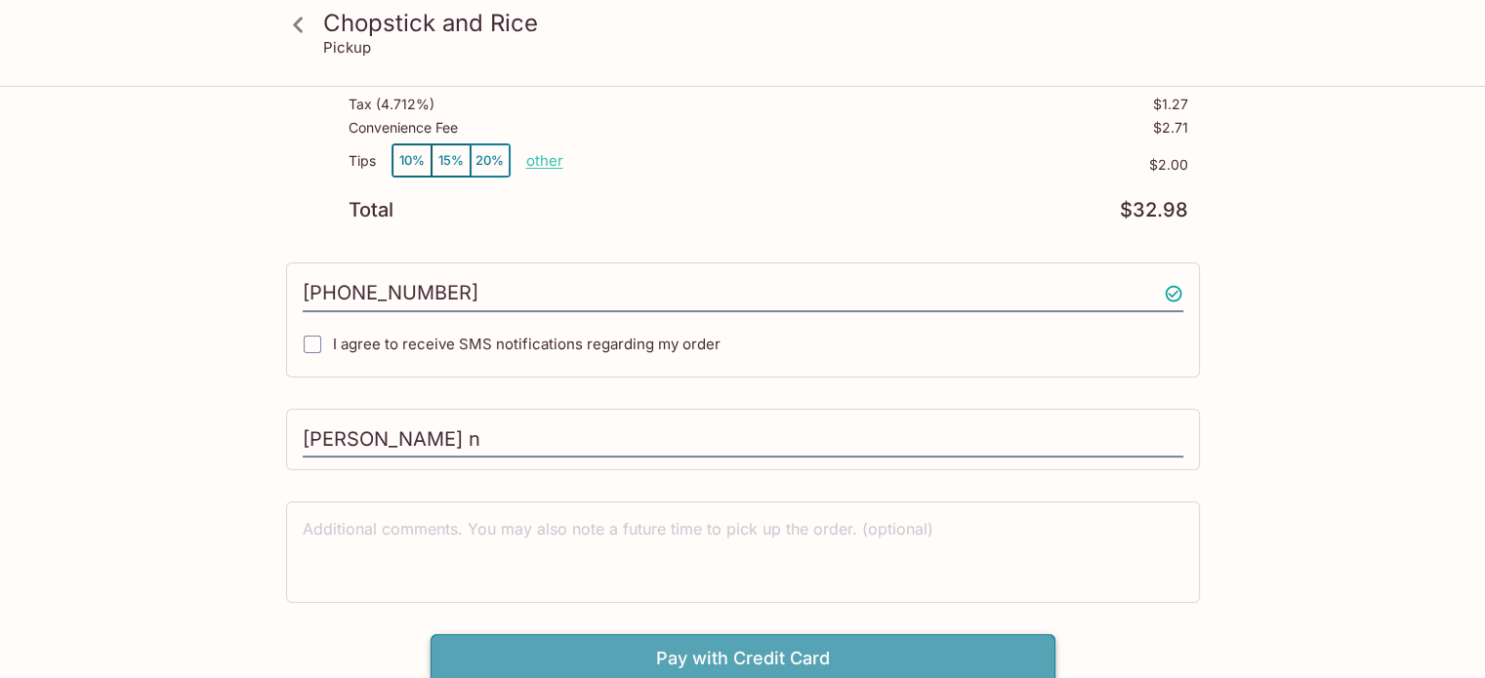
click at [605, 649] on button "Pay with Credit Card" at bounding box center [742, 658] width 625 height 49
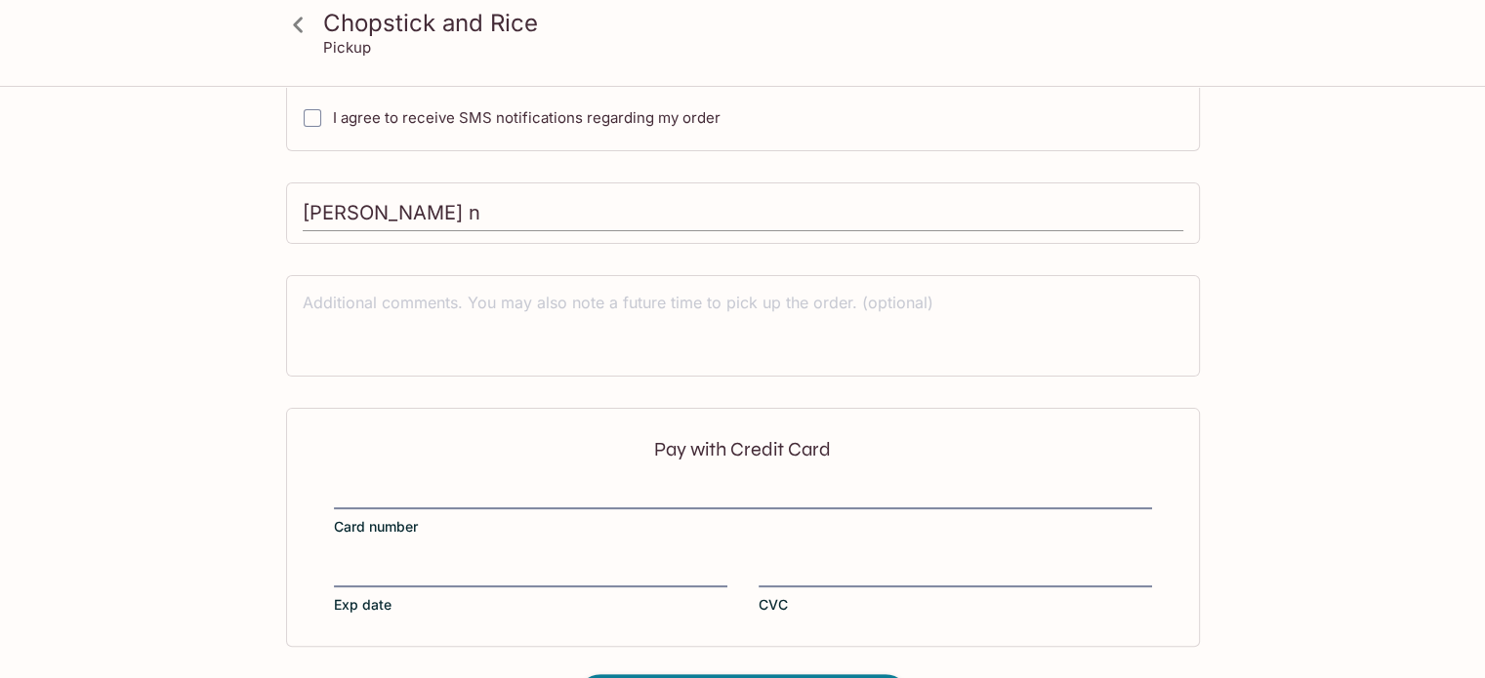
scroll to position [574, 0]
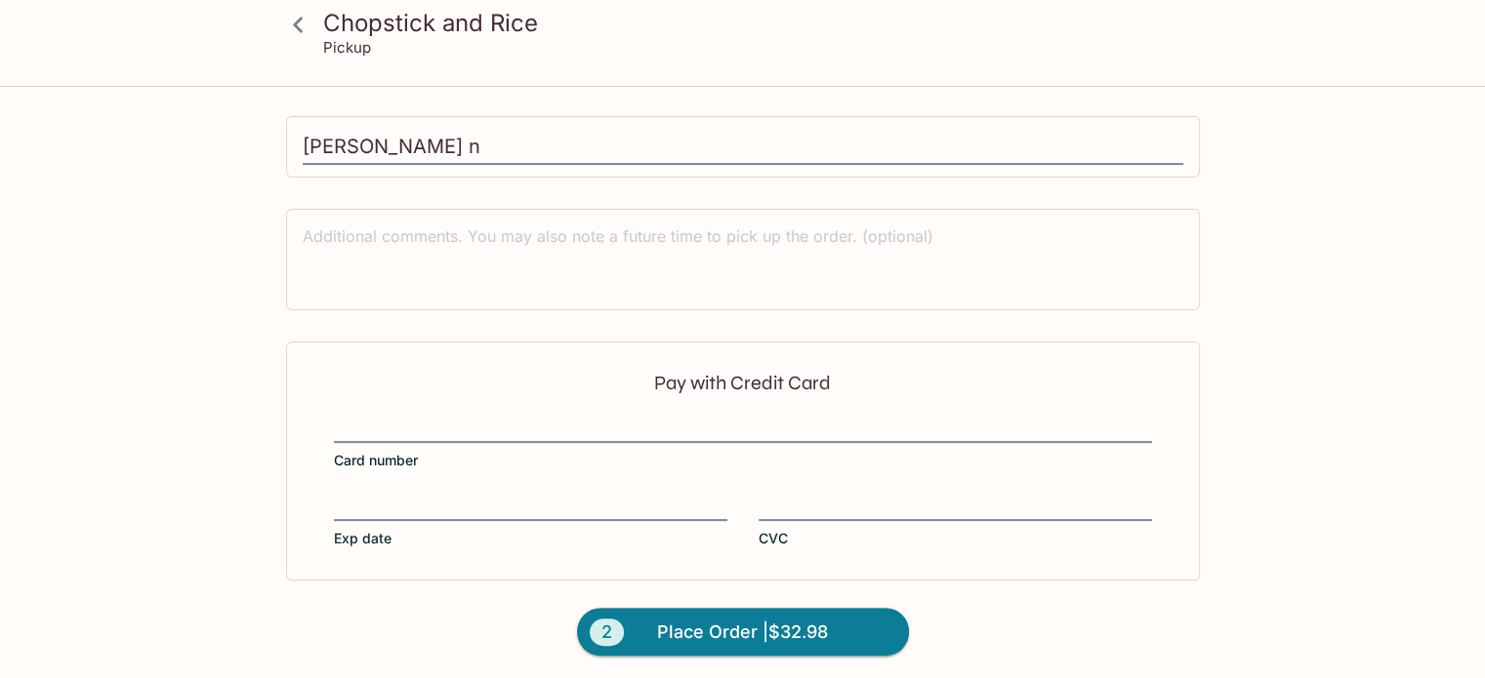
click at [453, 407] on div "Pay with Credit Card Card number Exp date CVC" at bounding box center [743, 461] width 914 height 238
click at [453, 410] on div "Pay with Credit Card Card number Exp date CVC" at bounding box center [743, 461] width 914 height 238
click at [629, 622] on button "2 Place Order | $32.98" at bounding box center [743, 632] width 332 height 49
